Goal: Transaction & Acquisition: Purchase product/service

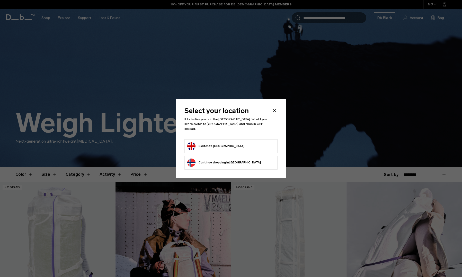
click at [203, 149] on li "Switch to United Kingdom" at bounding box center [230, 146] width 93 height 14
click at [206, 143] on button "Switch to United Kingdom" at bounding box center [215, 146] width 57 height 8
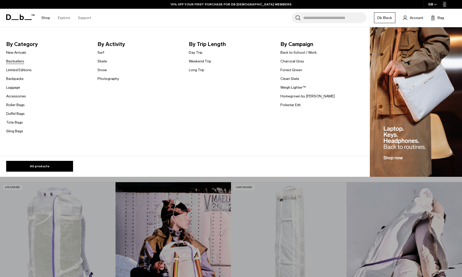
click at [16, 62] on link "Bestsellers" at bounding box center [15, 61] width 18 height 5
click at [15, 77] on link "Backpacks" at bounding box center [14, 78] width 17 height 5
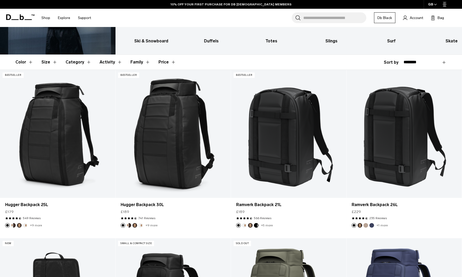
scroll to position [93, 0]
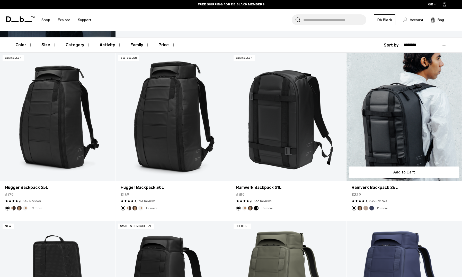
click at [364, 130] on link "Ramverk Backpack 26L" at bounding box center [403, 117] width 115 height 128
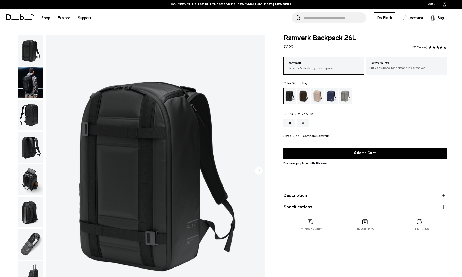
click at [348, 98] on div "Sand Grey" at bounding box center [345, 96] width 13 height 16
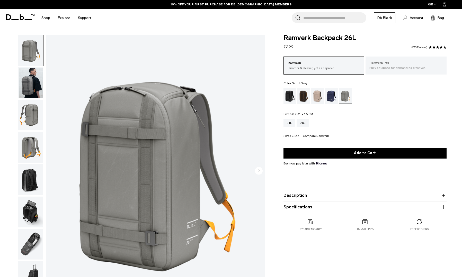
click at [378, 66] on p "Fully equipped for demanding creatives." at bounding box center [405, 68] width 73 height 5
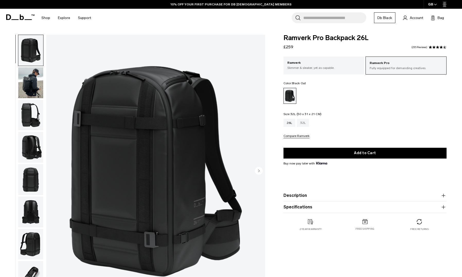
click at [302, 124] on div "32L" at bounding box center [303, 123] width 12 height 8
